Goal: Register for event/course

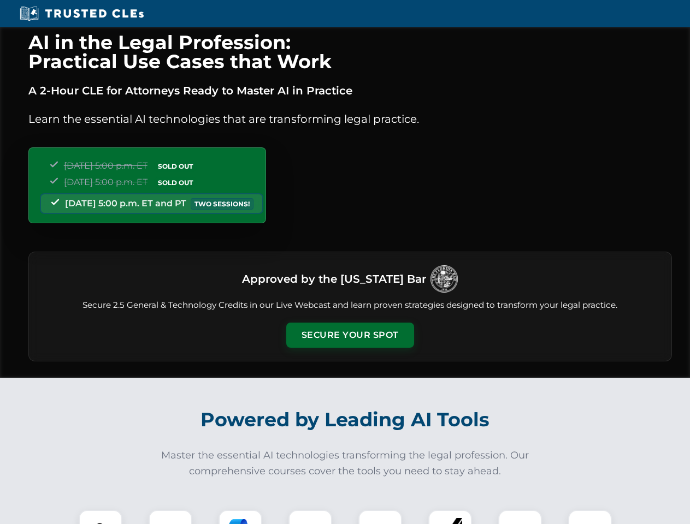
click at [350, 335] on button "Secure Your Spot" at bounding box center [350, 335] width 128 height 25
click at [100, 517] on img at bounding box center [101, 532] width 32 height 32
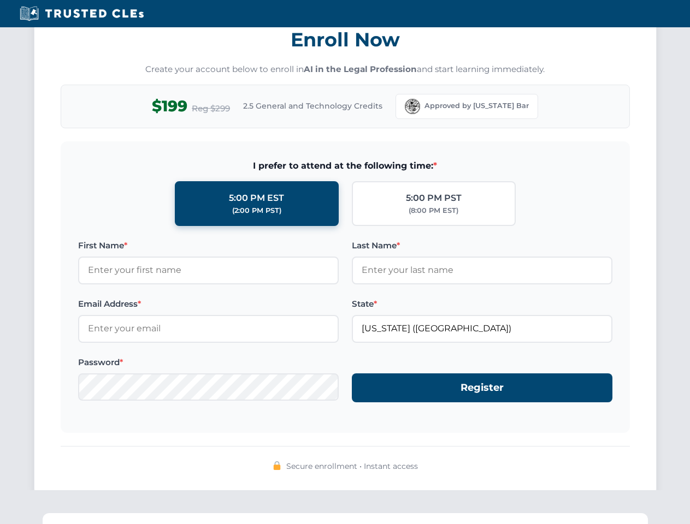
scroll to position [1072, 0]
